Goal: Transaction & Acquisition: Download file/media

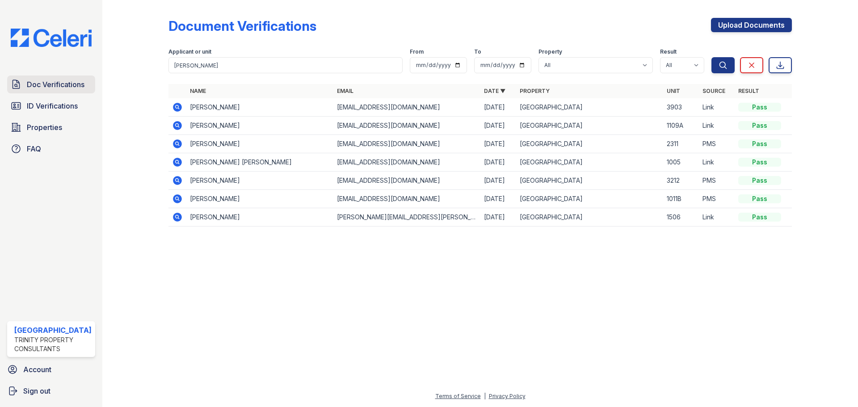
click at [68, 89] on span "Doc Verifications" at bounding box center [56, 84] width 58 height 11
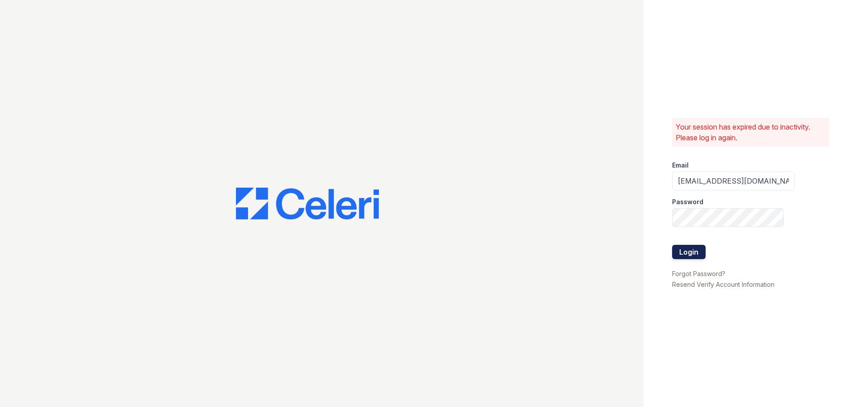
click at [699, 249] on button "Login" at bounding box center [689, 252] width 34 height 14
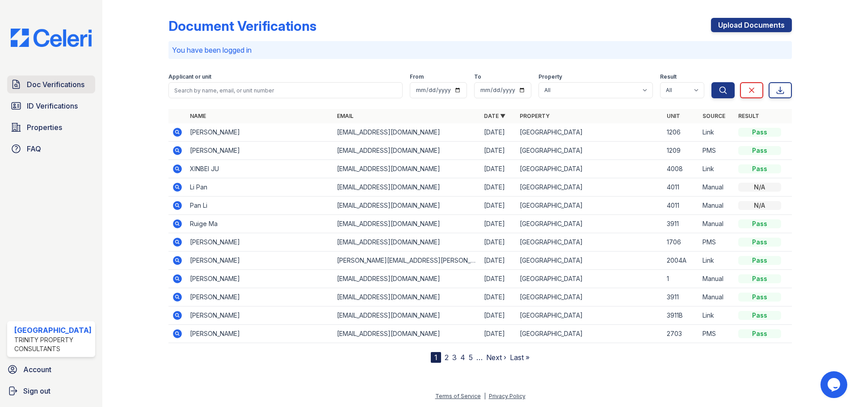
click at [45, 89] on span "Doc Verifications" at bounding box center [56, 84] width 58 height 11
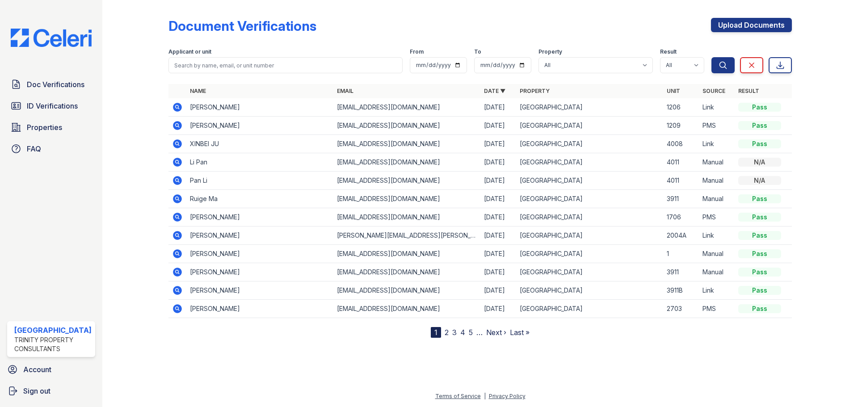
click at [173, 141] on icon at bounding box center [177, 144] width 11 height 11
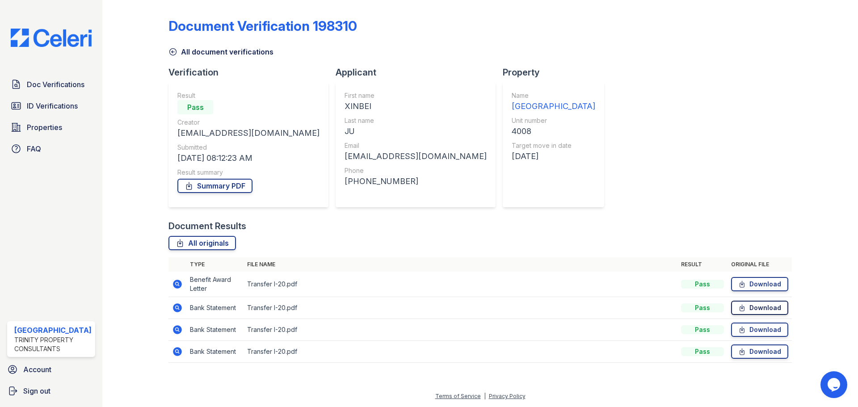
click at [746, 307] on icon at bounding box center [743, 308] width 8 height 9
click at [751, 323] on link "Download" at bounding box center [759, 330] width 57 height 14
click at [35, 79] on span "Doc Verifications" at bounding box center [56, 84] width 58 height 11
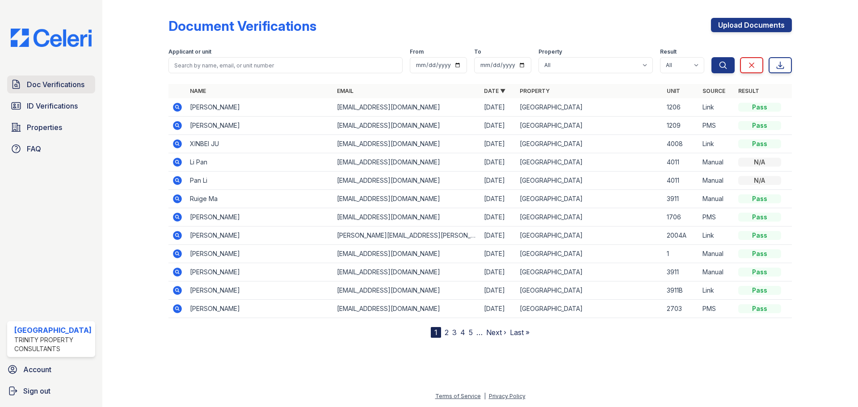
click at [76, 83] on span "Doc Verifications" at bounding box center [56, 84] width 58 height 11
click at [179, 105] on icon at bounding box center [177, 107] width 9 height 9
